Goal: Information Seeking & Learning: Check status

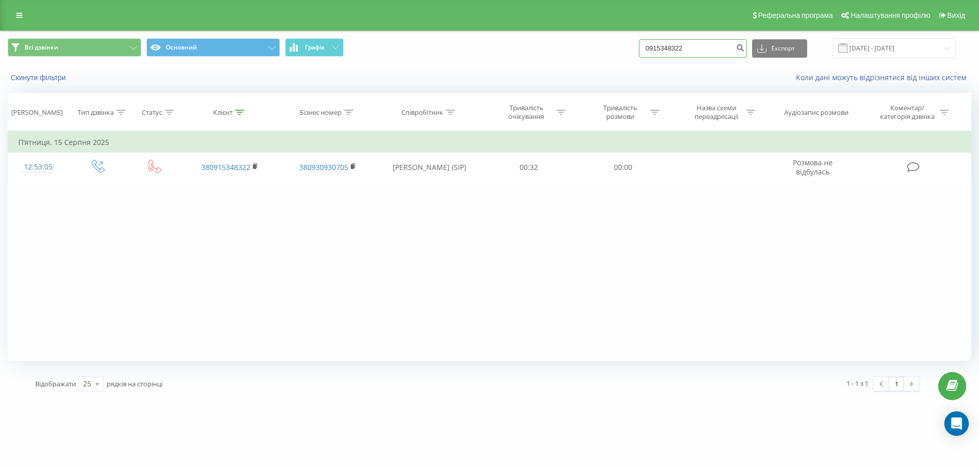
drag, startPoint x: 701, startPoint y: 48, endPoint x: 584, endPoint y: 58, distance: 117.7
click at [584, 57] on div "Всі дзвінки Основний Графік 0915348322 Експорт .csv .xls .xlsx 19.05.2025 - 19.…" at bounding box center [490, 48] width 964 height 20
paste input "31485720"
type input "0931485720"
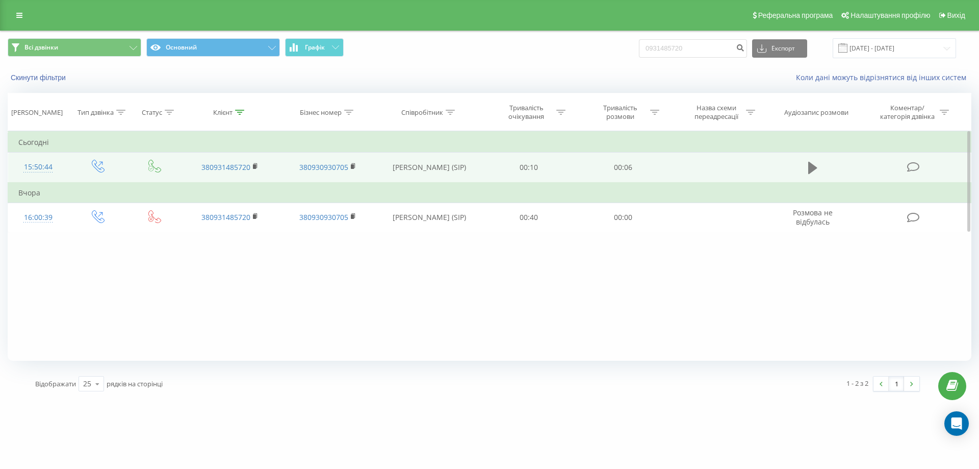
click at [807, 164] on button at bounding box center [812, 167] width 15 height 15
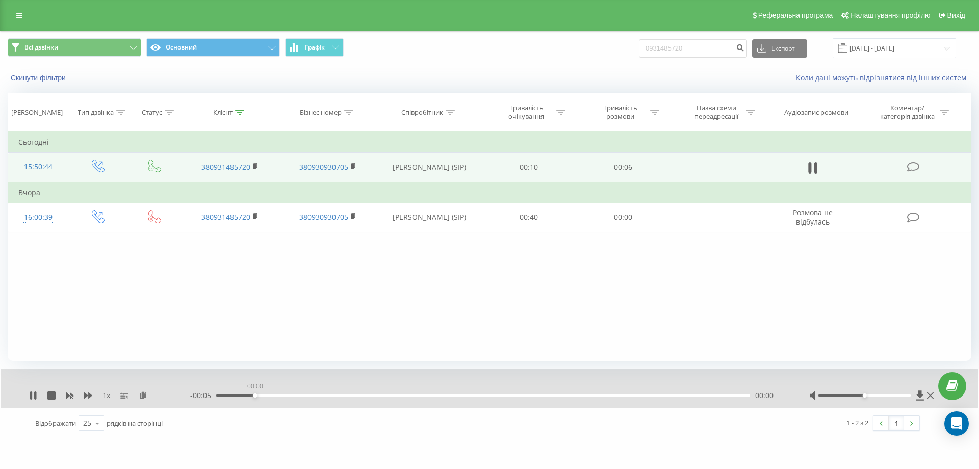
drag, startPoint x: 254, startPoint y: 394, endPoint x: 271, endPoint y: 398, distance: 17.8
click at [259, 395] on div "00:00" at bounding box center [483, 395] width 534 height 3
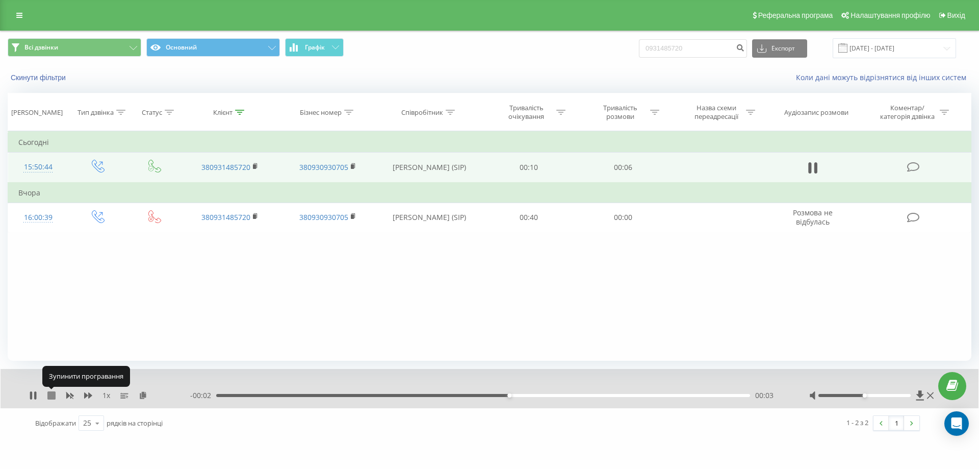
click at [51, 397] on icon at bounding box center [51, 395] width 8 height 8
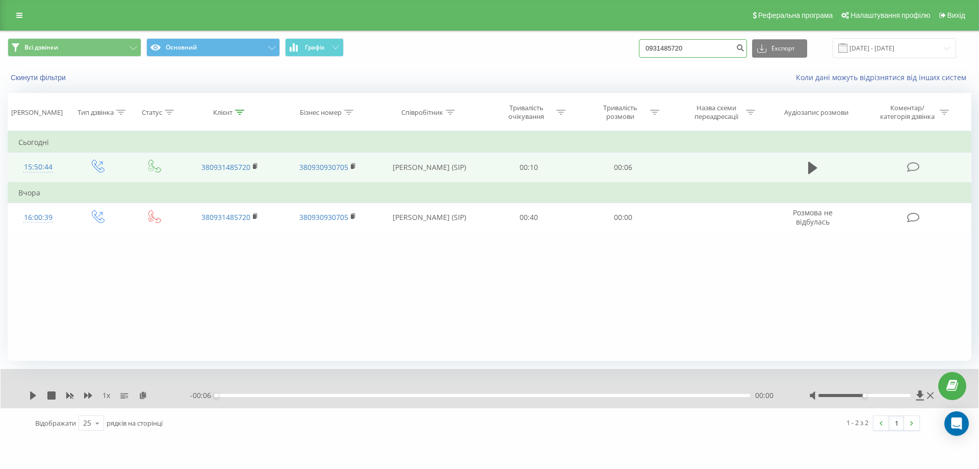
drag, startPoint x: 675, startPoint y: 50, endPoint x: 695, endPoint y: 51, distance: 19.9
click at [629, 56] on div "Всі дзвінки Основний Графік 0931485720 Експорт .csv .xls .xlsx 19.05.2025 - 19.…" at bounding box center [490, 48] width 964 height 20
paste input "686132679"
type input "0686132679"
click at [745, 47] on icon "submit" at bounding box center [740, 46] width 9 height 6
